Goal: Information Seeking & Learning: Learn about a topic

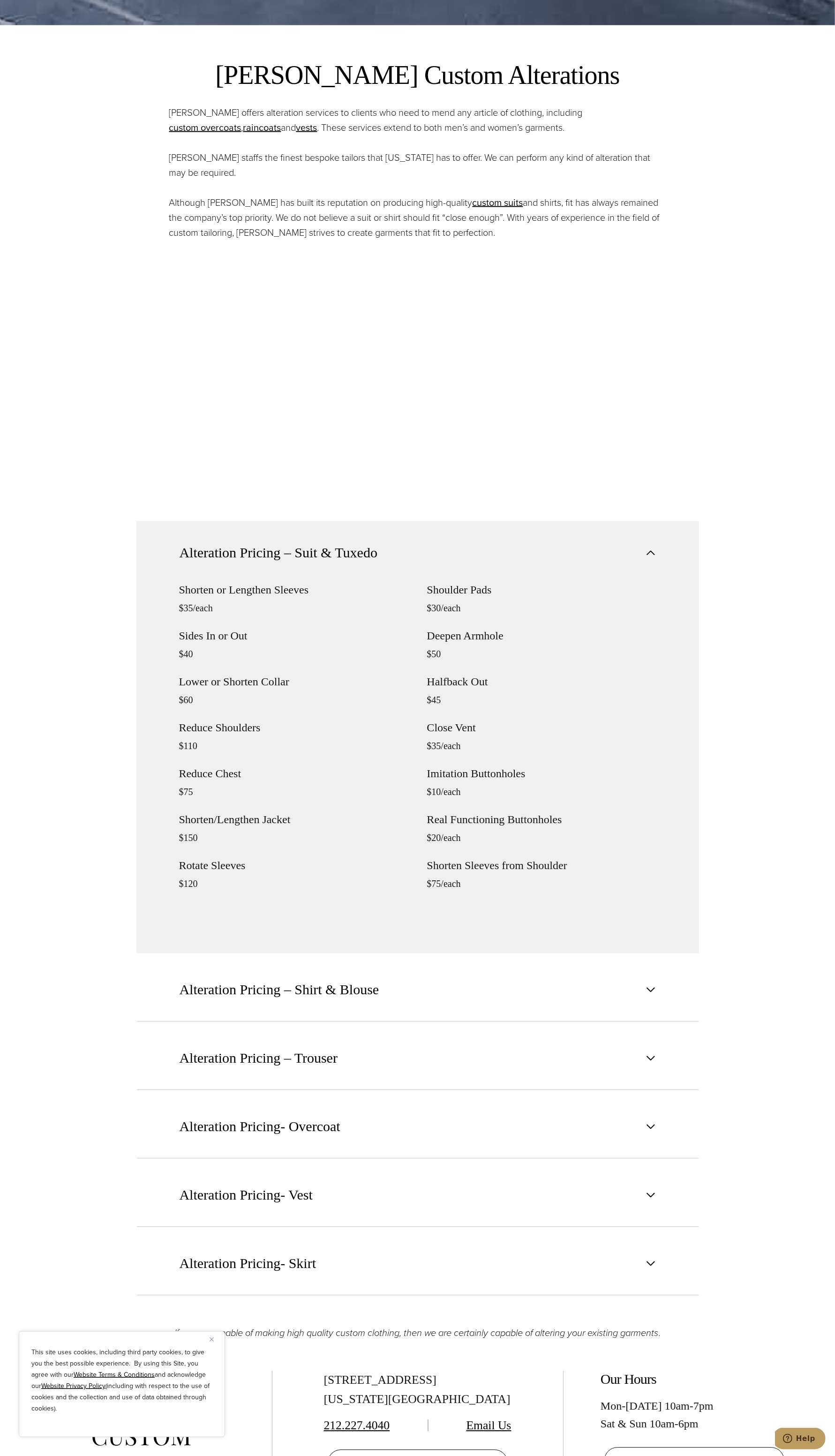
scroll to position [1372, 0]
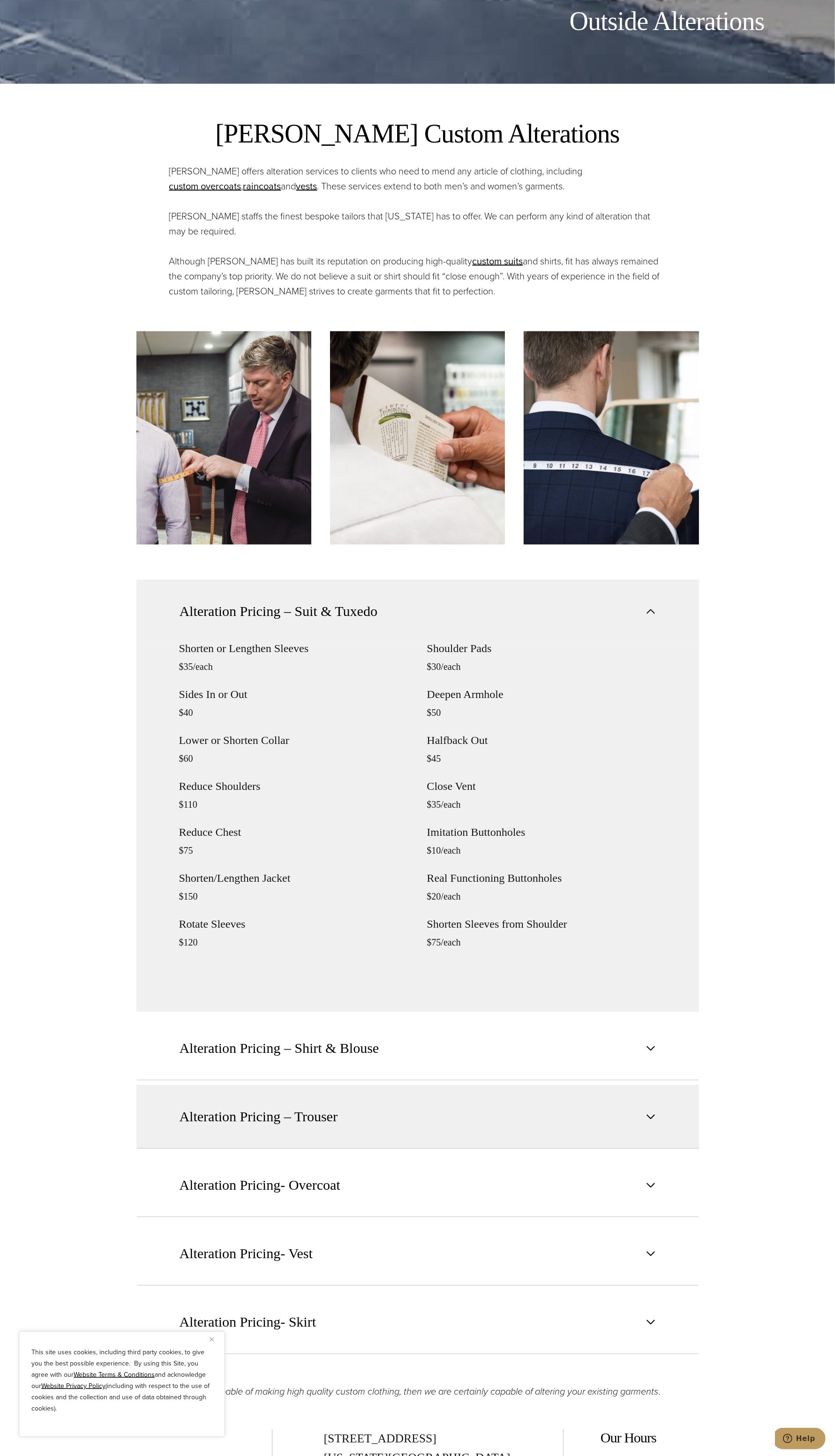
click at [364, 1115] on button "Alteration Pricing – Trouser" at bounding box center [418, 1117] width 562 height 64
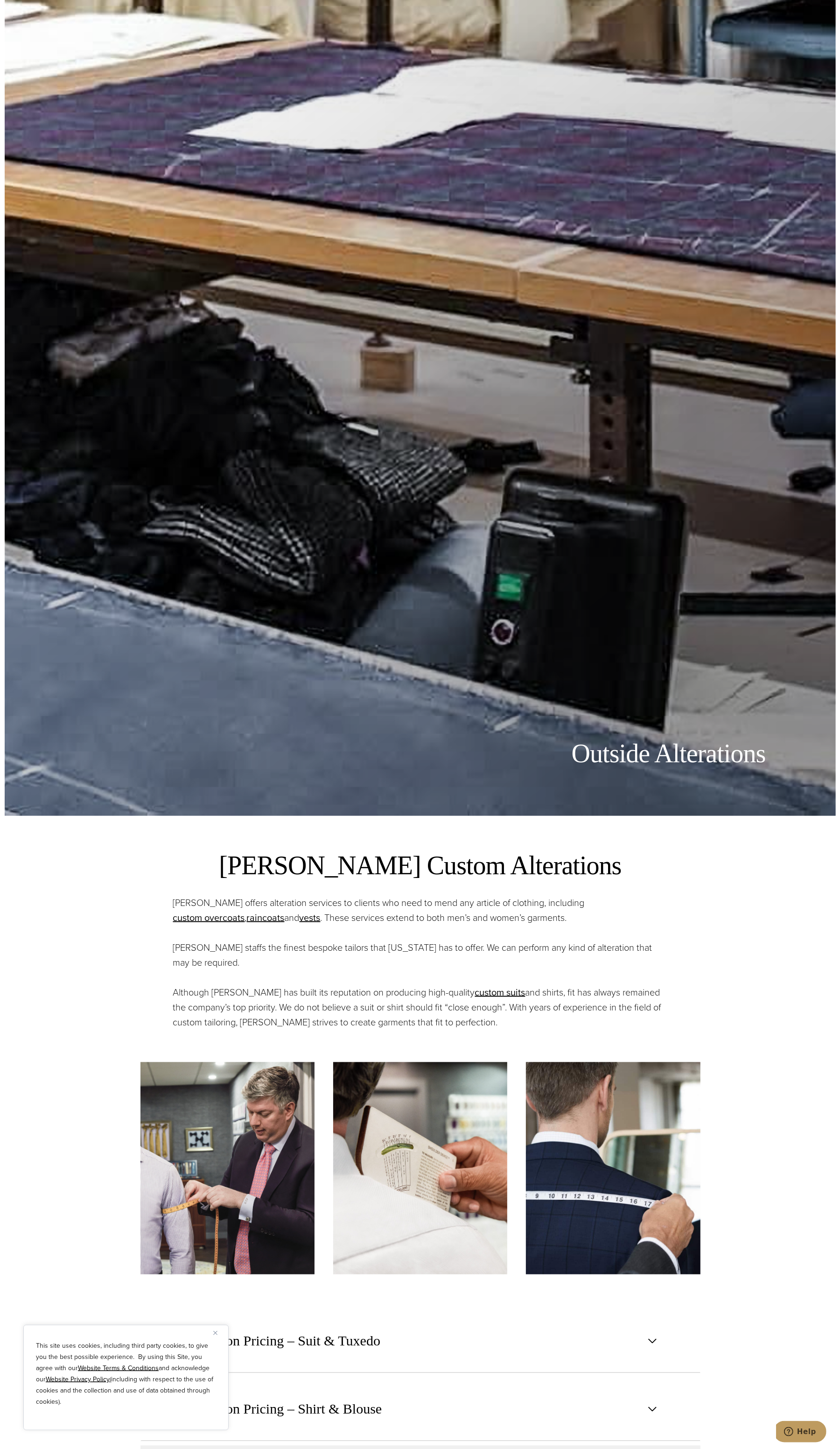
scroll to position [0, 0]
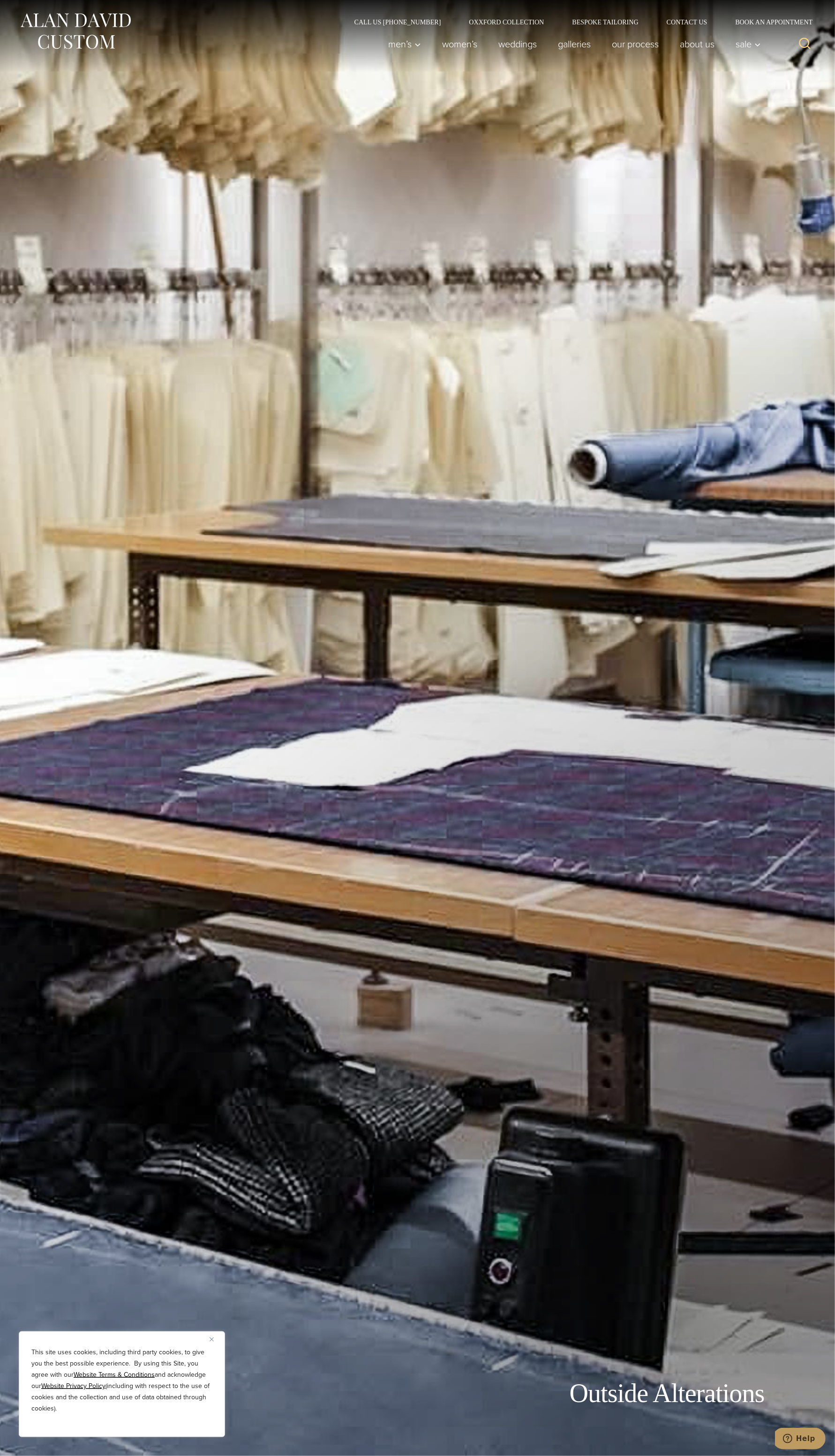
drag, startPoint x: 67, startPoint y: 656, endPoint x: 153, endPoint y: 600, distance: 102.6
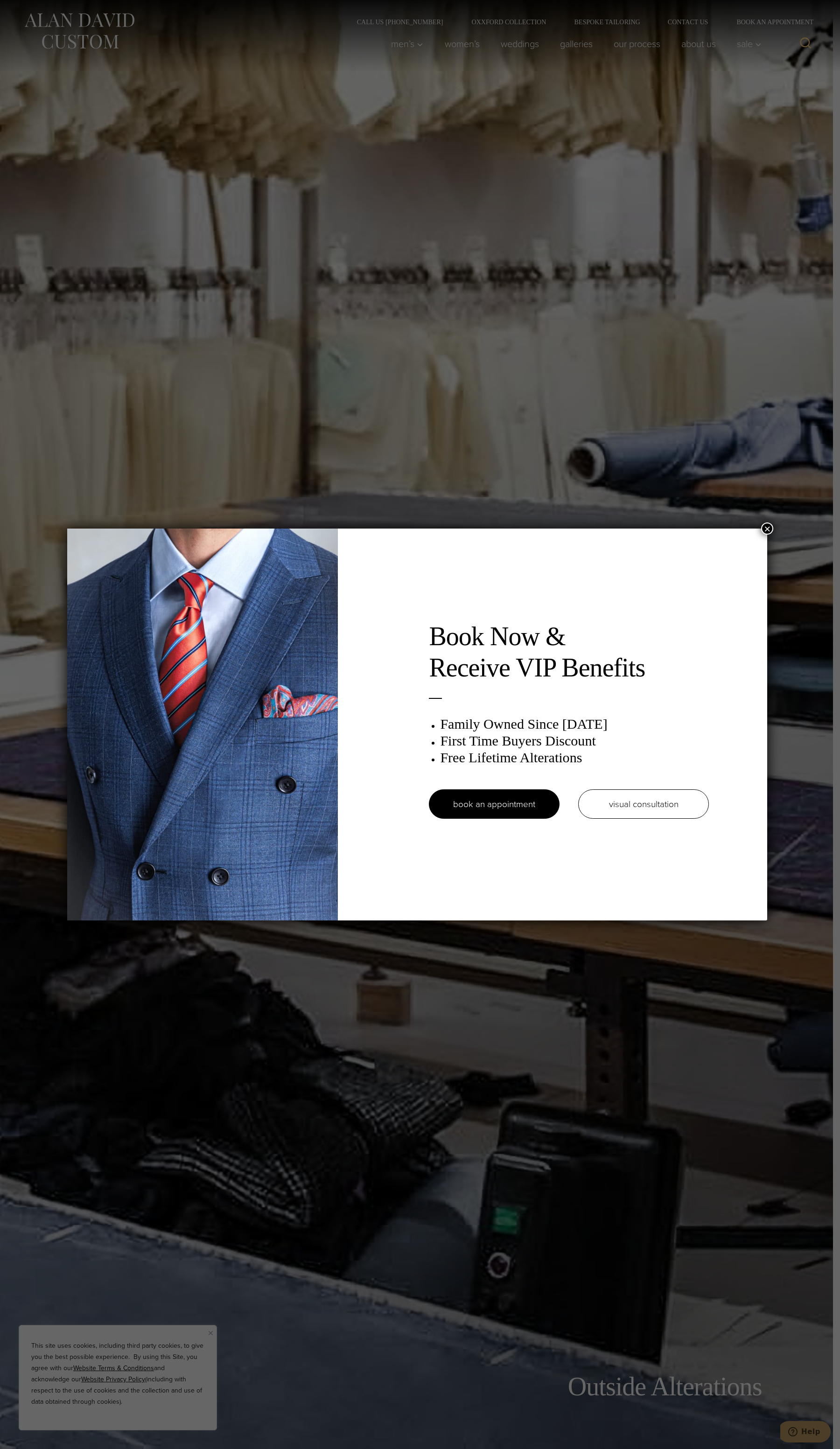
drag, startPoint x: 178, startPoint y: 550, endPoint x: 191, endPoint y: 541, distance: 15.8
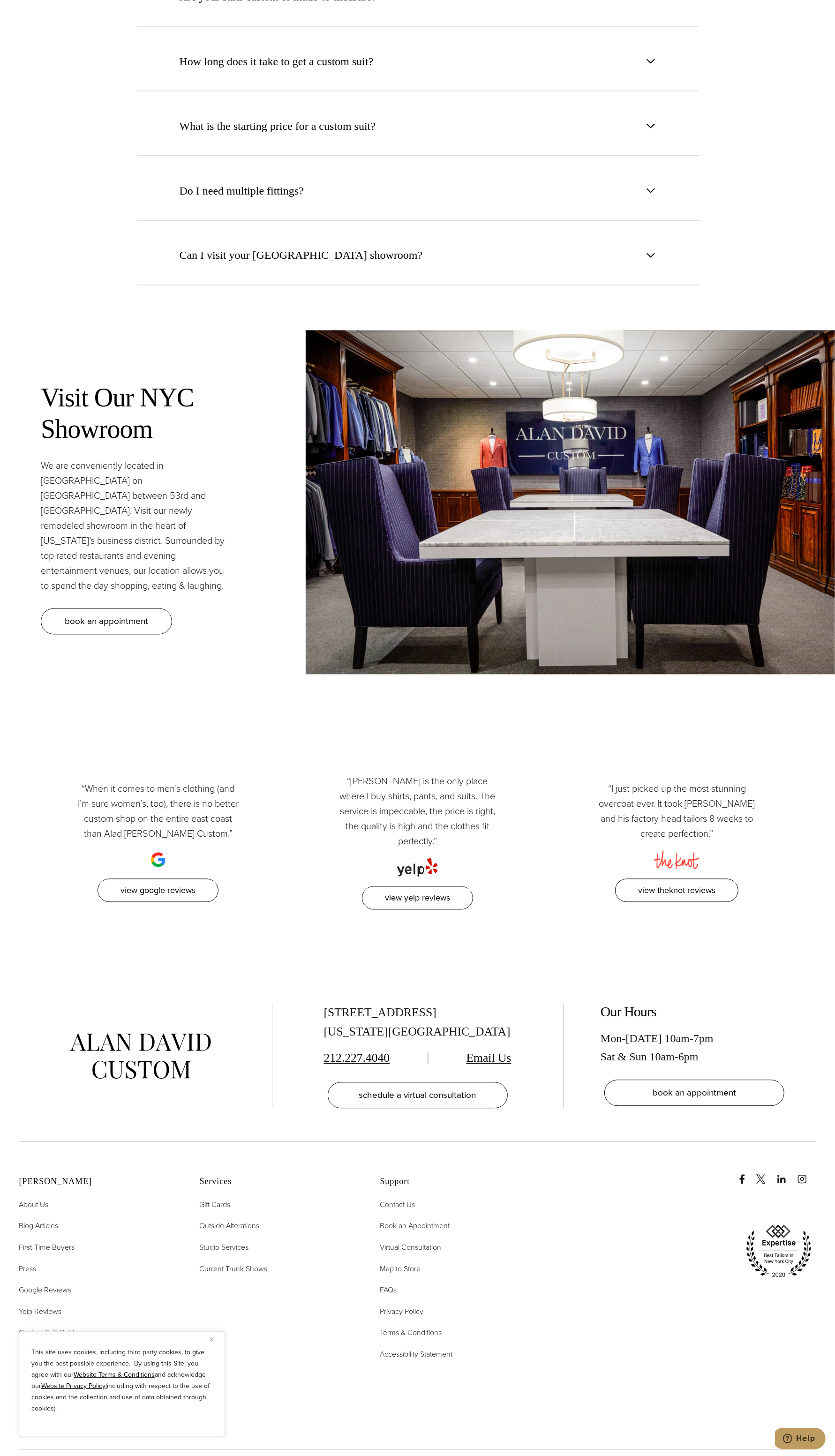
scroll to position [4921, 0]
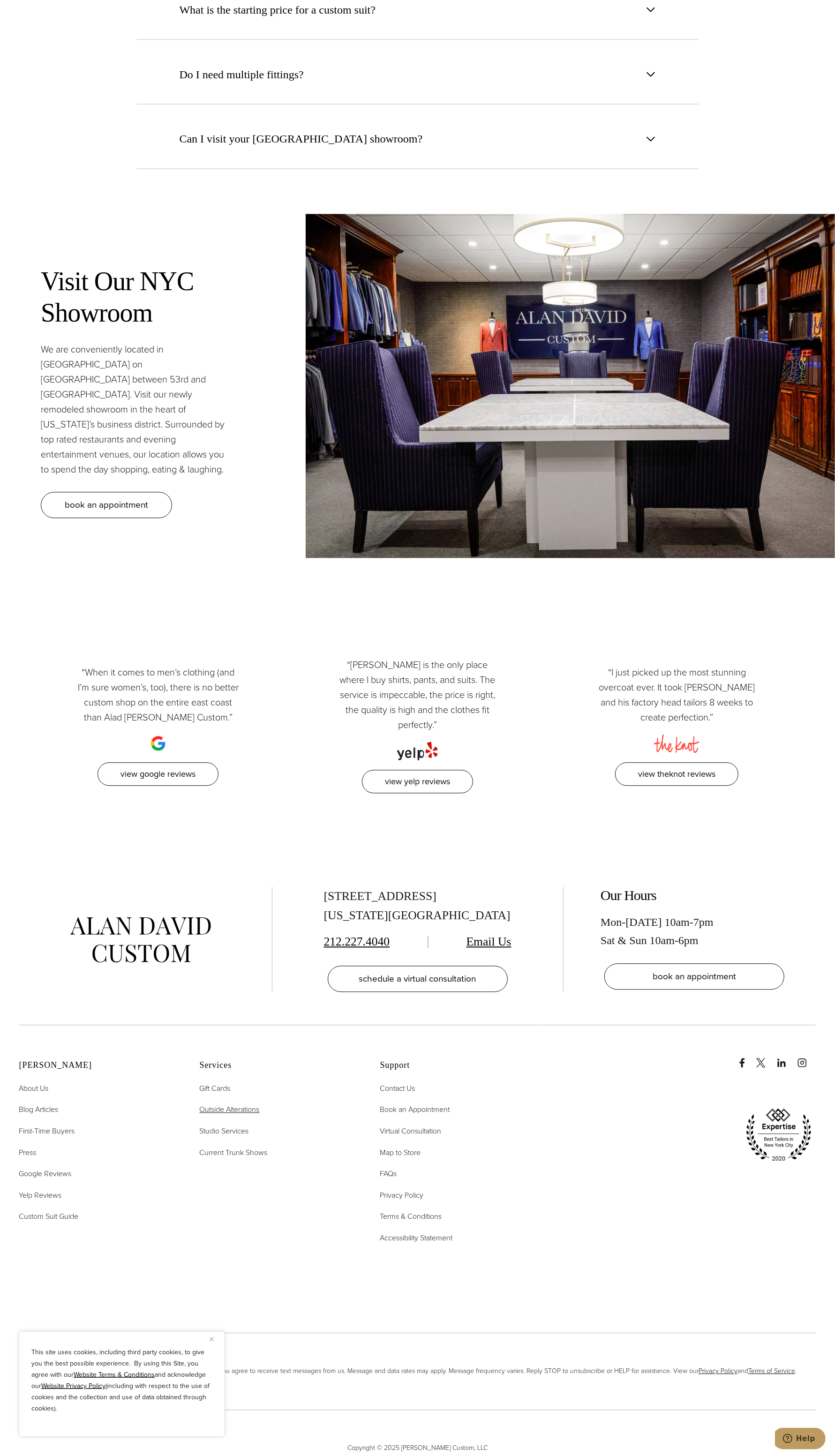
click at [253, 1104] on span "Outside Alterations" at bounding box center [230, 1109] width 60 height 11
